Goal: Entertainment & Leisure: Consume media (video, audio)

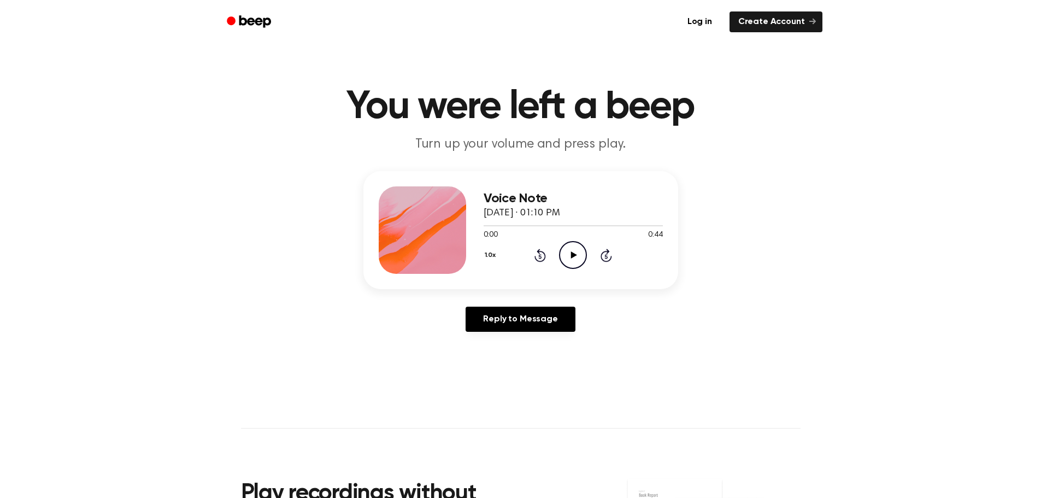
click at [587, 269] on icon "Play Audio" at bounding box center [573, 255] width 28 height 28
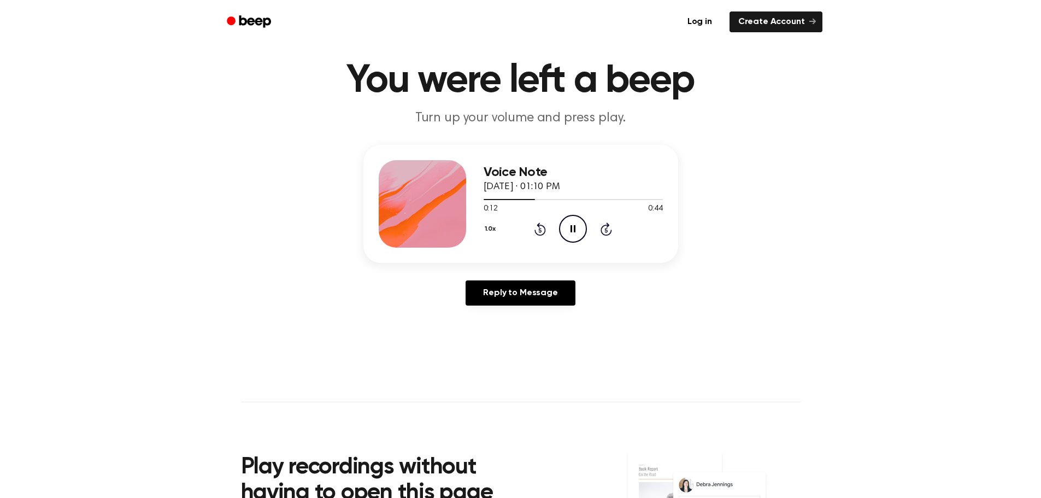
scroll to position [27, 0]
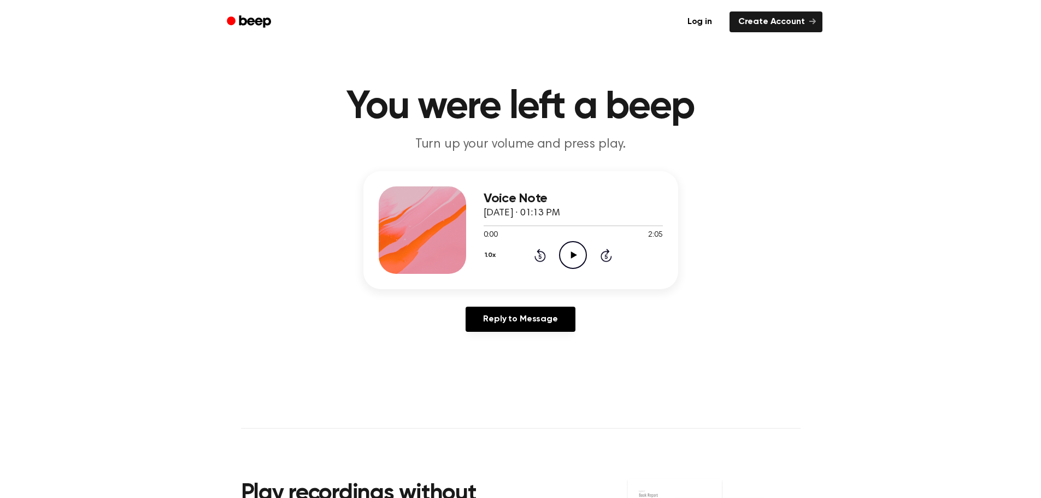
click at [587, 269] on icon "Play Audio" at bounding box center [573, 255] width 28 height 28
click at [583, 269] on icon "Play Audio" at bounding box center [573, 255] width 28 height 28
click at [586, 269] on icon "Play Audio" at bounding box center [573, 255] width 28 height 28
click at [577, 259] on icon at bounding box center [574, 254] width 6 height 7
